Goal: Task Accomplishment & Management: Use online tool/utility

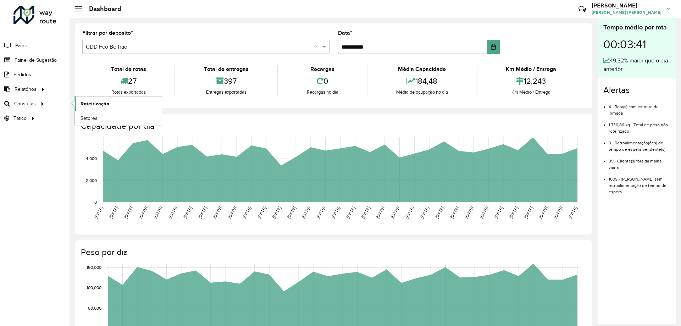
click at [90, 102] on span "Roteirização" at bounding box center [95, 103] width 29 height 7
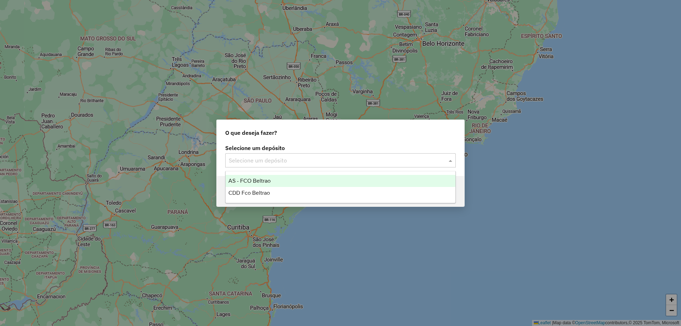
click at [346, 163] on input "text" at bounding box center [333, 160] width 209 height 9
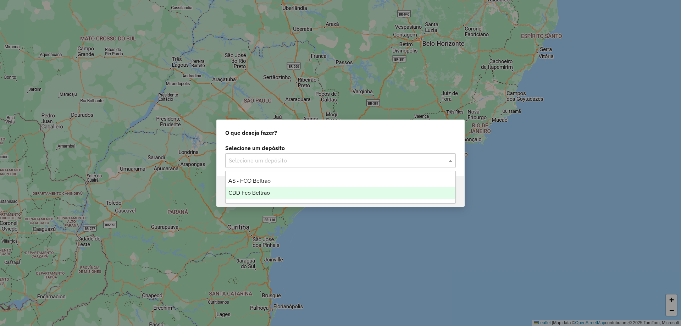
click at [272, 193] on div "CDD Fco Beltrao" at bounding box center [341, 193] width 230 height 12
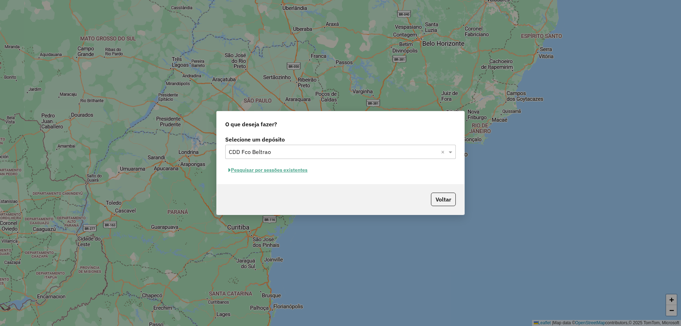
click at [289, 171] on button "Pesquisar por sessões existentes" at bounding box center [268, 170] width 86 height 11
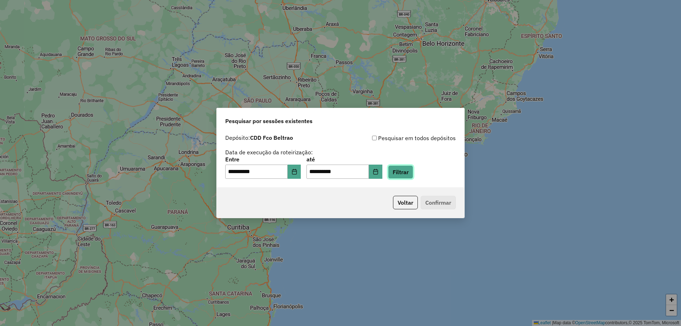
click at [402, 176] on button "Filtrar" at bounding box center [400, 171] width 25 height 13
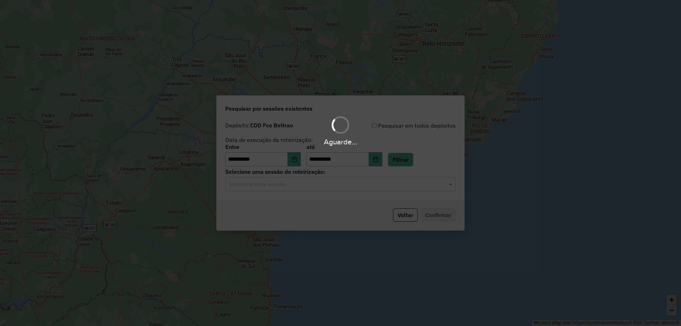
drag, startPoint x: 329, startPoint y: 199, endPoint x: 321, endPoint y: 194, distance: 8.3
click at [323, 200] on div "**********" at bounding box center [340, 162] width 248 height 135
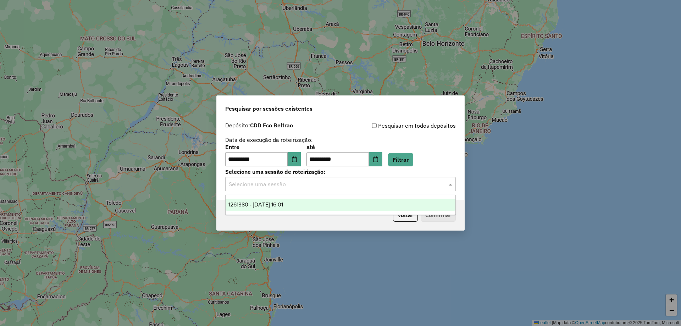
click at [304, 182] on input "text" at bounding box center [333, 184] width 209 height 9
click at [281, 207] on span "1261380 - 08/09/2025 16:01" at bounding box center [255, 205] width 55 height 6
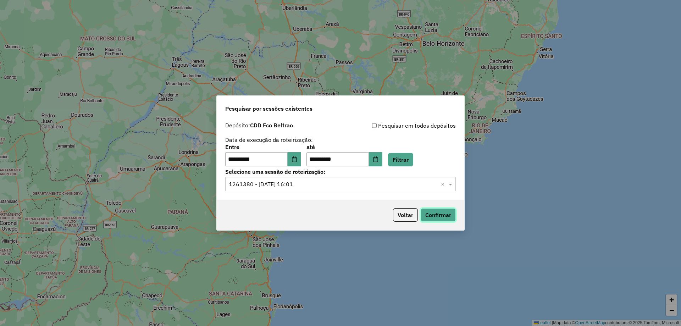
click at [440, 214] on button "Confirmar" at bounding box center [438, 214] width 35 height 13
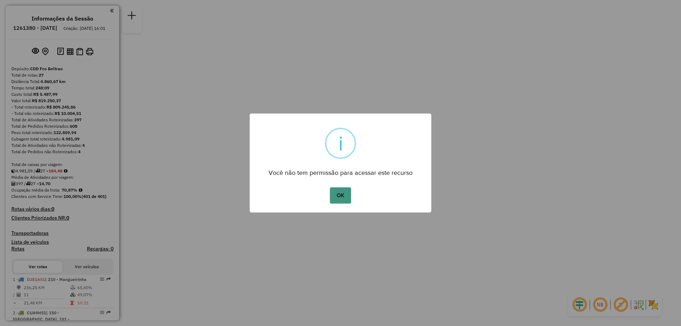
click at [331, 192] on button "OK" at bounding box center [340, 195] width 21 height 16
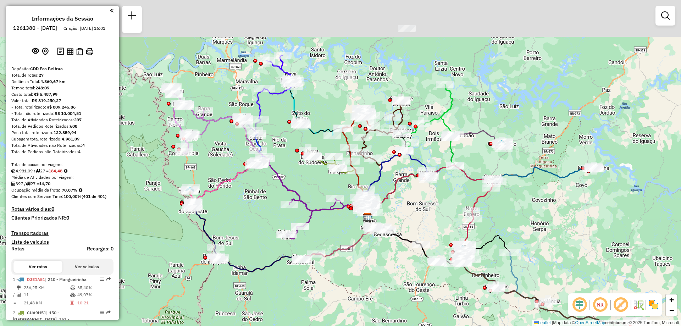
drag, startPoint x: 420, startPoint y: 166, endPoint x: 454, endPoint y: 223, distance: 66.6
click at [458, 230] on div "Janela de atendimento Grade de atendimento Capacidade Transportadoras Veículos …" at bounding box center [340, 163] width 681 height 326
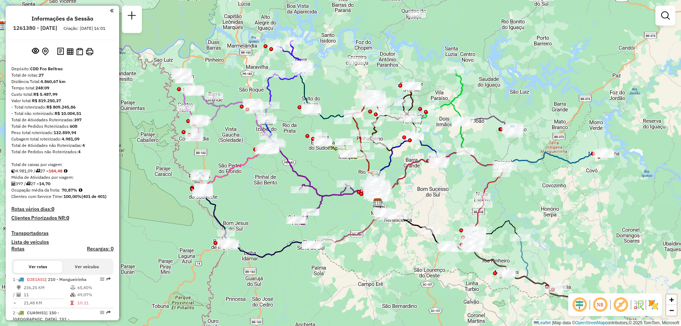
drag, startPoint x: 311, startPoint y: 192, endPoint x: 301, endPoint y: 154, distance: 38.8
click at [302, 154] on div "Janela de atendimento Grade de atendimento Capacidade Transportadoras Veículos …" at bounding box center [340, 163] width 681 height 326
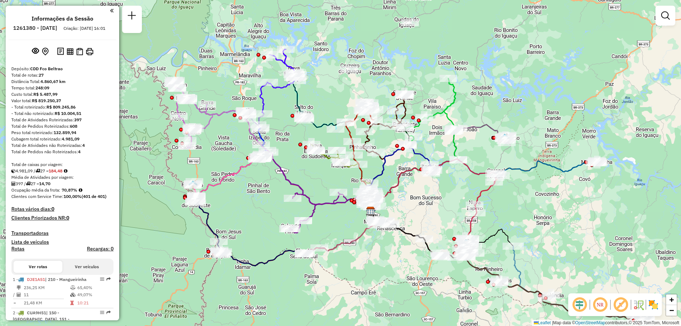
drag, startPoint x: 337, startPoint y: 81, endPoint x: 335, endPoint y: 91, distance: 10.9
click at [335, 91] on div "Janela de atendimento Grade de atendimento Capacidade Transportadoras Veículos …" at bounding box center [340, 163] width 681 height 326
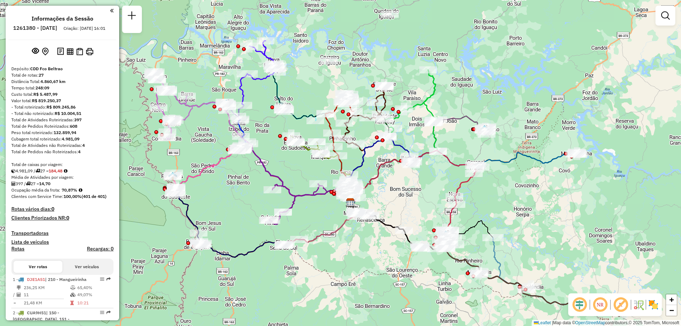
drag, startPoint x: 299, startPoint y: 150, endPoint x: 273, endPoint y: 141, distance: 27.6
click at [273, 141] on div "Janela de atendimento Grade de atendimento Capacidade Transportadoras Veículos …" at bounding box center [340, 163] width 681 height 326
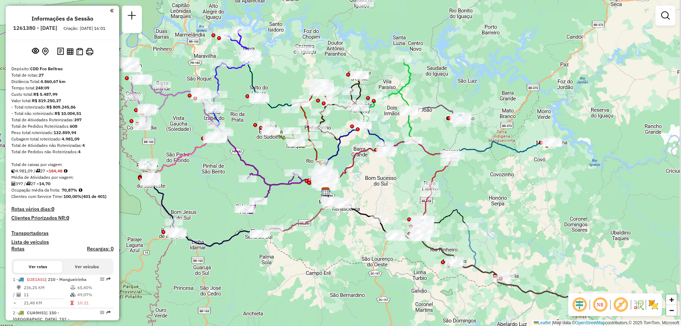
drag, startPoint x: 586, startPoint y: 197, endPoint x: 553, endPoint y: 176, distance: 39.6
click at [555, 177] on div "Janela de atendimento Grade de atendimento Capacidade Transportadoras Veículos …" at bounding box center [340, 163] width 681 height 326
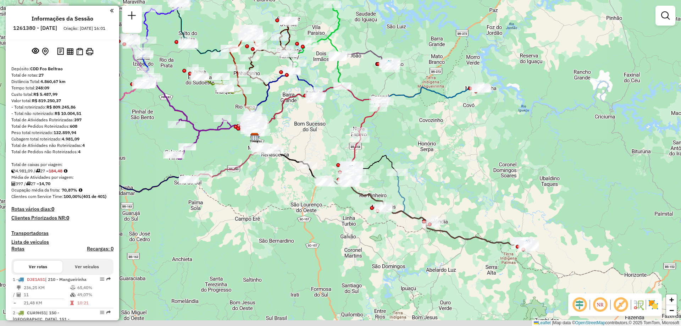
drag, startPoint x: 556, startPoint y: 204, endPoint x: 492, endPoint y: 159, distance: 77.6
click at [492, 159] on div "Janela de atendimento Grade de atendimento Capacidade Transportadoras Veículos …" at bounding box center [340, 163] width 681 height 326
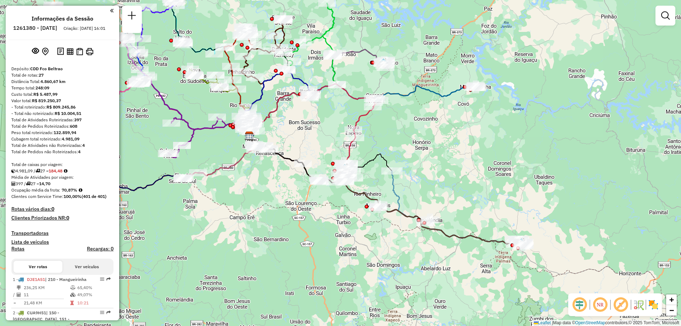
click at [442, 94] on icon at bounding box center [426, 94] width 103 height 17
select select "**********"
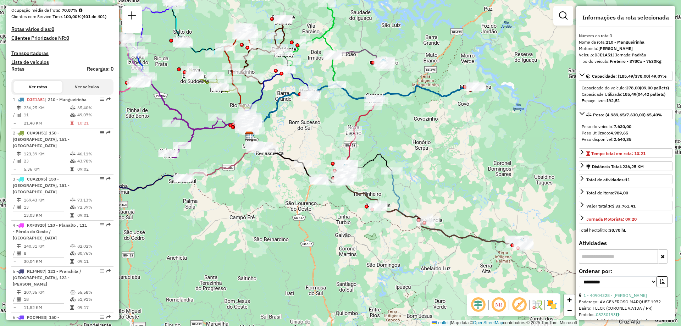
scroll to position [276, 0]
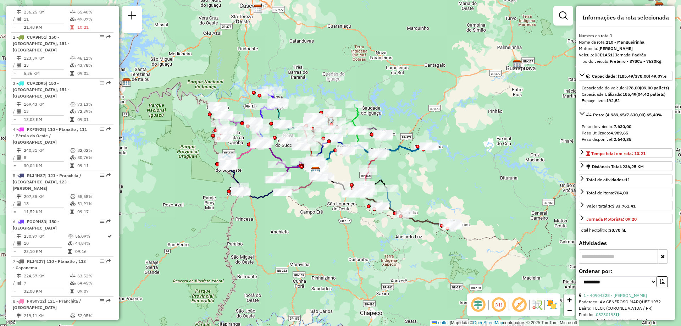
drag, startPoint x: 287, startPoint y: 210, endPoint x: 346, endPoint y: 238, distance: 64.8
click at [346, 239] on div "Janela de atendimento Grade de atendimento Capacidade Transportadoras Veículos …" at bounding box center [340, 163] width 681 height 326
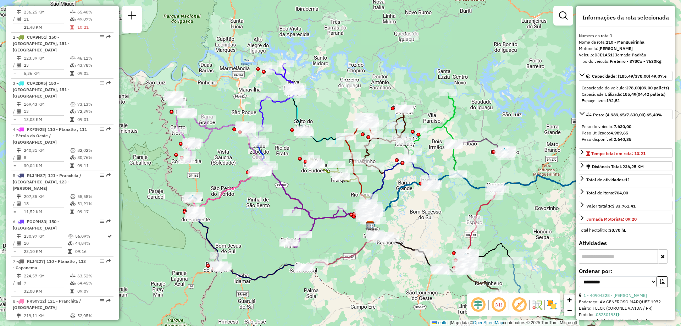
drag, startPoint x: 263, startPoint y: 142, endPoint x: 301, endPoint y: 158, distance: 41.8
click at [298, 158] on div "Janela de atendimento Grade de atendimento Capacidade Transportadoras Veículos …" at bounding box center [340, 163] width 681 height 326
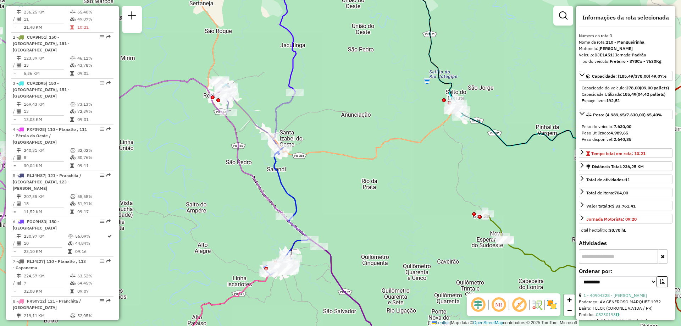
drag, startPoint x: 221, startPoint y: 168, endPoint x: 225, endPoint y: 158, distance: 10.8
click at [225, 158] on div "Janela de atendimento Grade de atendimento Capacidade Transportadoras Veículos …" at bounding box center [340, 163] width 681 height 326
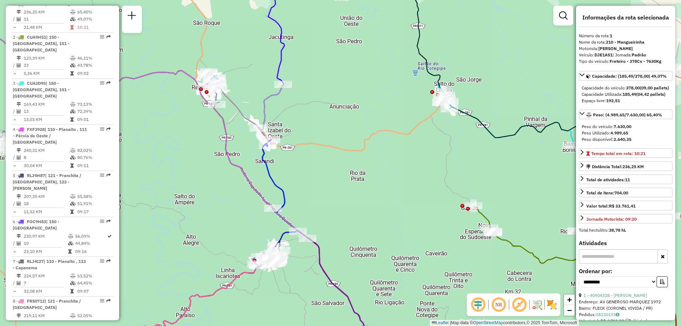
drag, startPoint x: 272, startPoint y: 236, endPoint x: 252, endPoint y: 206, distance: 36.3
click at [252, 206] on div "Janela de atendimento Grade de atendimento Capacidade Transportadoras Veículos …" at bounding box center [340, 163] width 681 height 326
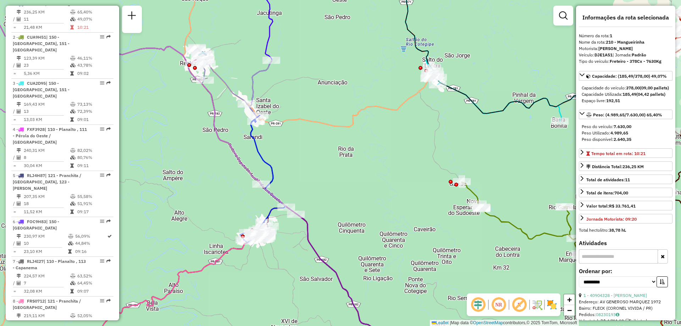
click at [264, 139] on div "Janela de atendimento Grade de atendimento Capacidade Transportadoras Veículos …" at bounding box center [340, 163] width 681 height 326
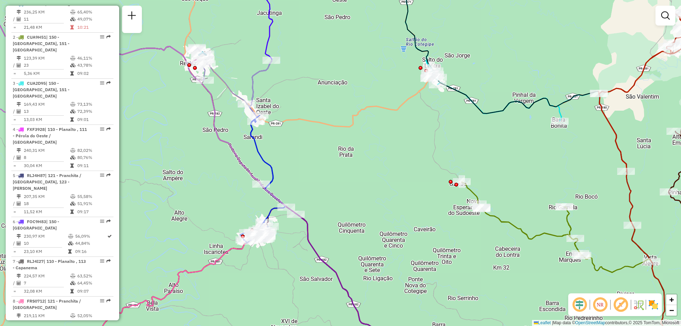
click at [255, 145] on icon at bounding box center [262, 178] width 45 height 127
select select "**********"
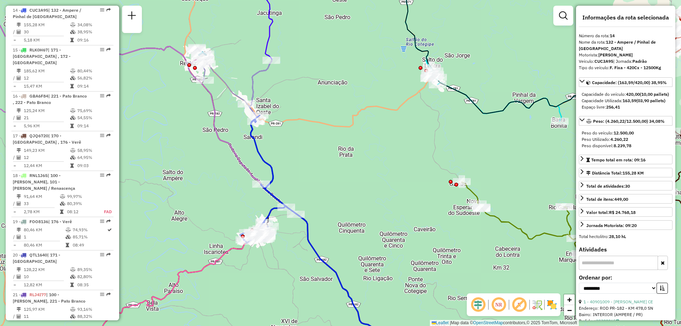
click at [255, 95] on icon at bounding box center [233, 77] width 77 height 59
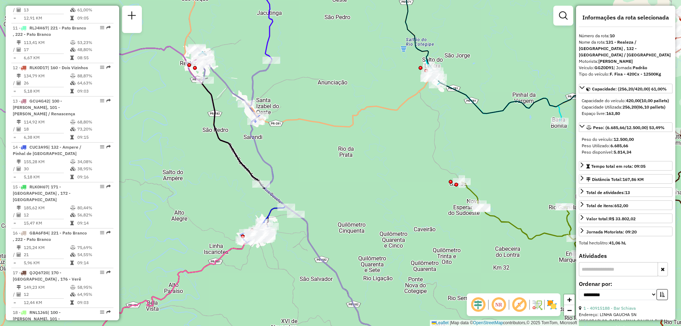
scroll to position [646, 0]
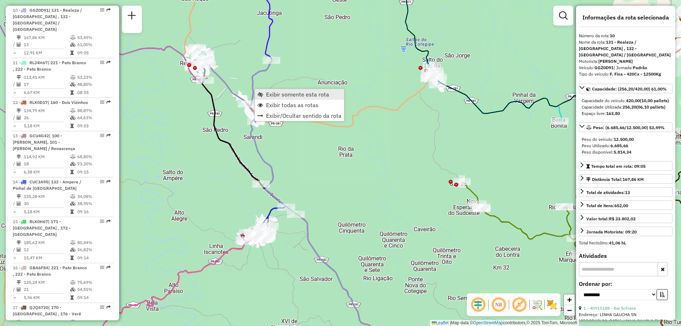
click at [298, 94] on span "Exibir somente esta rota" at bounding box center [297, 95] width 63 height 6
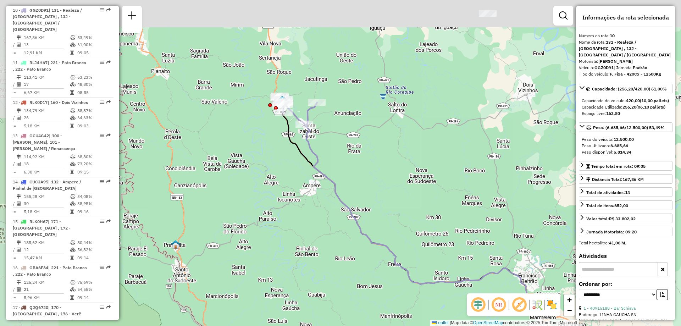
drag, startPoint x: 275, startPoint y: 142, endPoint x: 316, endPoint y: 175, distance: 53.0
click at [327, 173] on div "Janela de atendimento Grade de atendimento Capacidade Transportadoras Veículos …" at bounding box center [340, 163] width 681 height 326
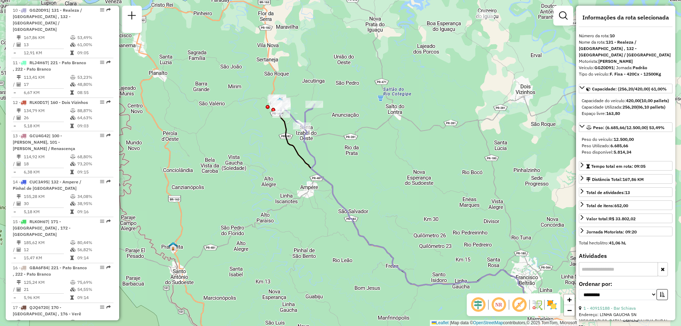
click at [315, 160] on icon at bounding box center [415, 201] width 225 height 195
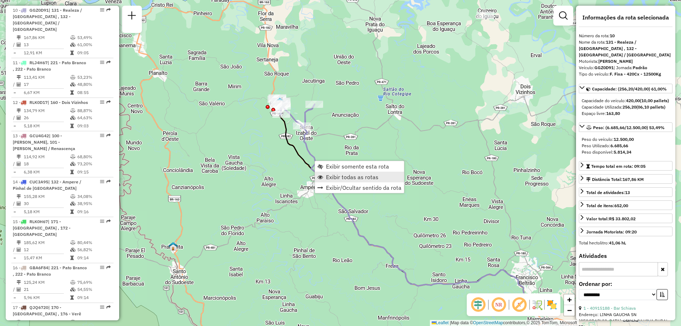
click at [348, 176] on span "Exibir todas as rotas" at bounding box center [352, 177] width 53 height 6
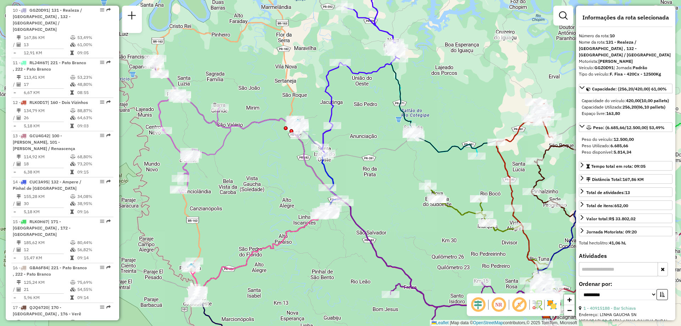
drag, startPoint x: 340, startPoint y: 134, endPoint x: 344, endPoint y: 138, distance: 6.0
click at [344, 138] on div "Janela de atendimento Grade de atendimento Capacidade Transportadoras Veículos …" at bounding box center [340, 163] width 681 height 326
click at [330, 99] on icon at bounding box center [435, 193] width 225 height 258
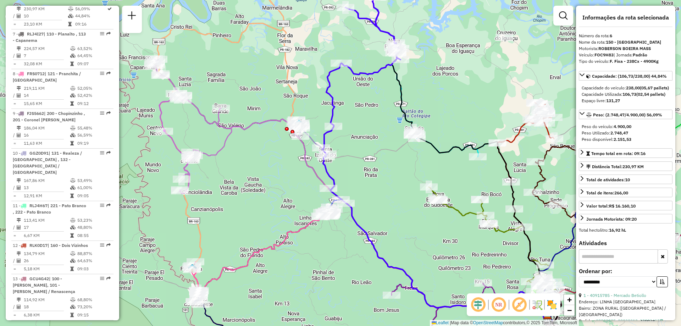
scroll to position [487, 0]
